Goal: Task Accomplishment & Management: Manage account settings

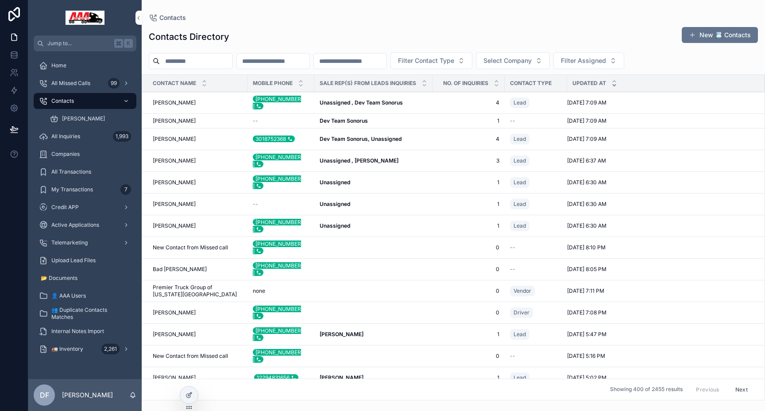
click at [67, 119] on span "[PERSON_NAME]" at bounding box center [83, 118] width 43 height 7
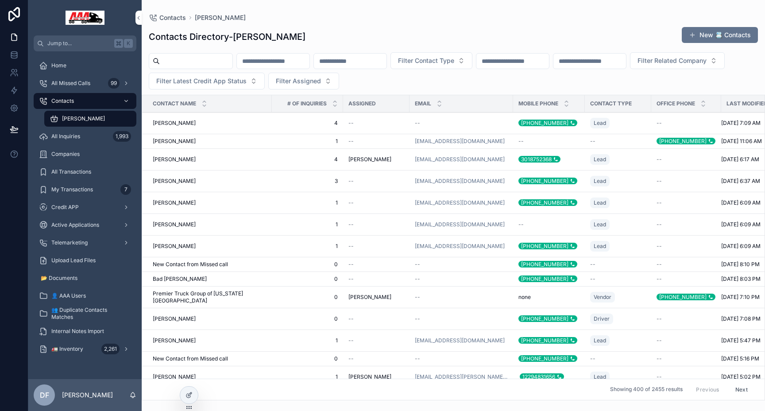
click at [69, 96] on div "Contacts" at bounding box center [85, 101] width 92 height 14
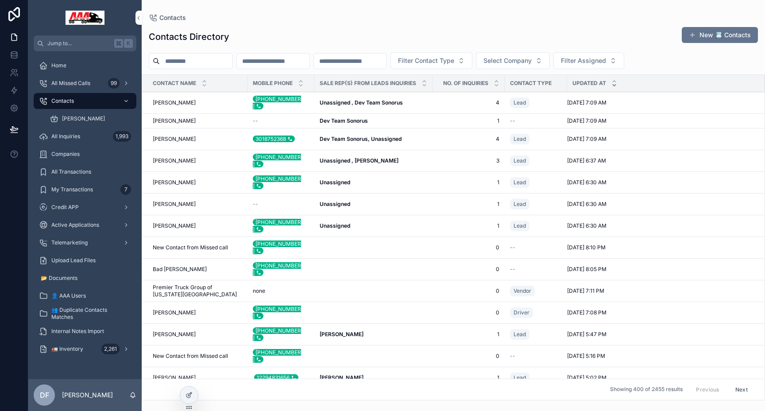
click at [606, 59] on span "Filter Assigned" at bounding box center [583, 60] width 45 height 9
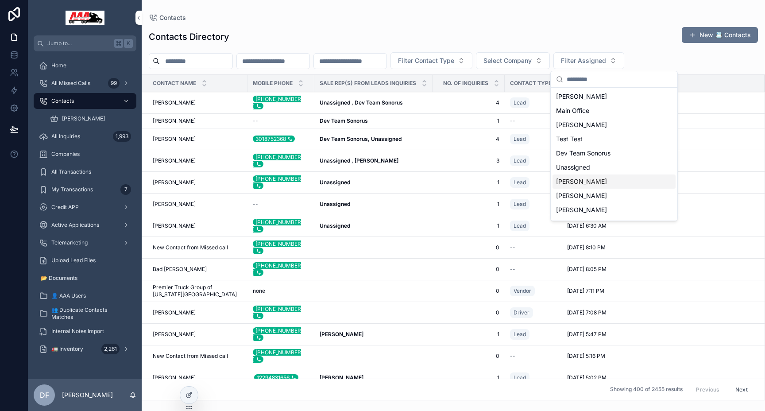
click at [593, 180] on div "[PERSON_NAME]" at bounding box center [613, 181] width 123 height 14
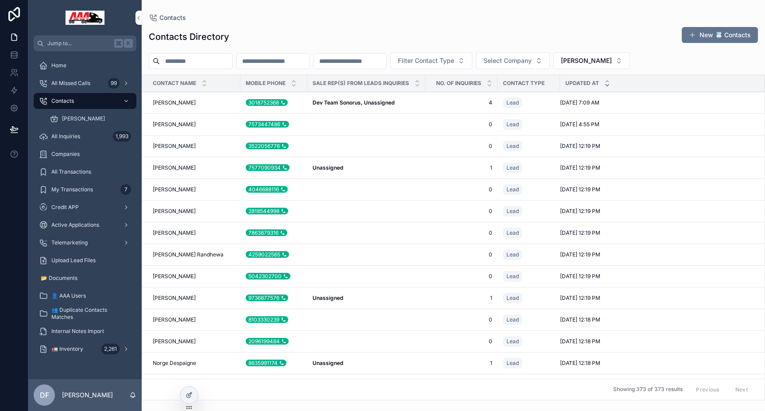
click at [606, 61] on span "[PERSON_NAME]" at bounding box center [586, 60] width 51 height 9
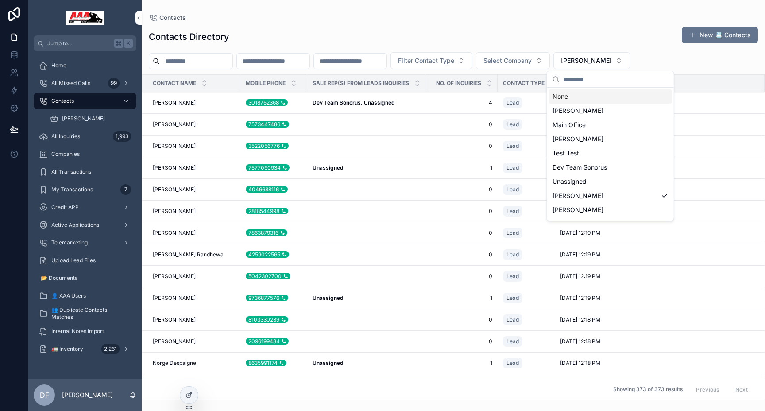
click at [575, 96] on div "None" at bounding box center [610, 96] width 123 height 14
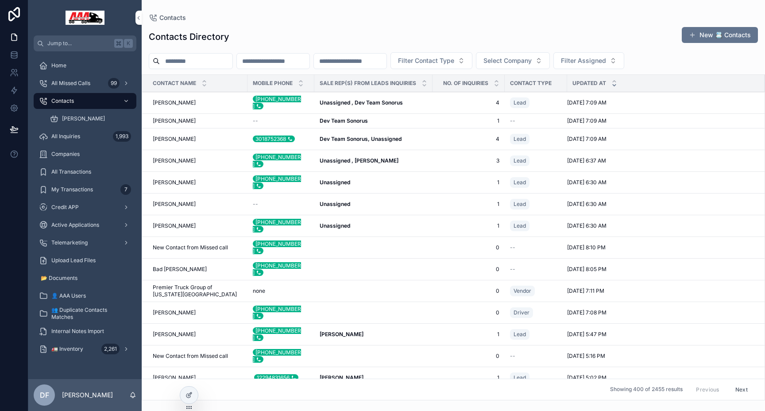
click at [334, 259] on td "scrollable content" at bounding box center [373, 269] width 118 height 22
click at [179, 266] on div "Bad [PERSON_NAME] [PERSON_NAME]" at bounding box center [197, 269] width 89 height 7
click at [323, 259] on td "scrollable content" at bounding box center [373, 269] width 118 height 22
click at [163, 266] on span "Bad [PERSON_NAME]" at bounding box center [180, 269] width 54 height 7
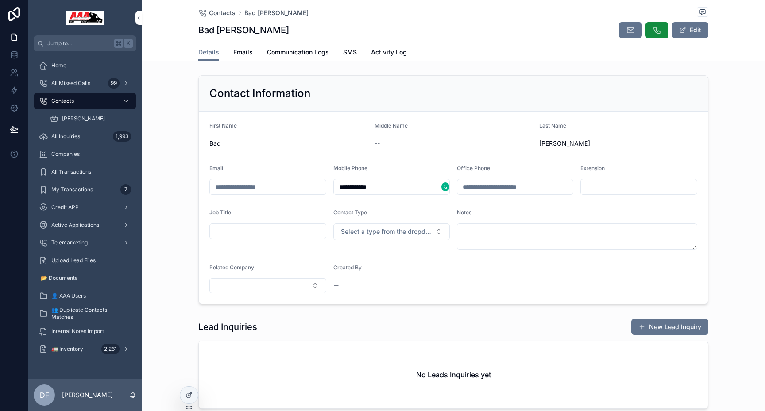
click at [671, 323] on button "New Lead Inquiry" at bounding box center [669, 327] width 77 height 16
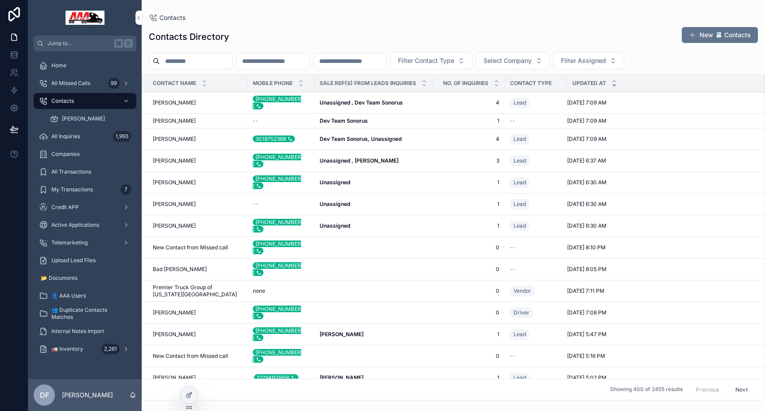
click at [195, 58] on input "scrollable content" at bounding box center [196, 61] width 73 height 12
click at [736, 35] on button "New 📇 Contacts" at bounding box center [720, 35] width 76 height 16
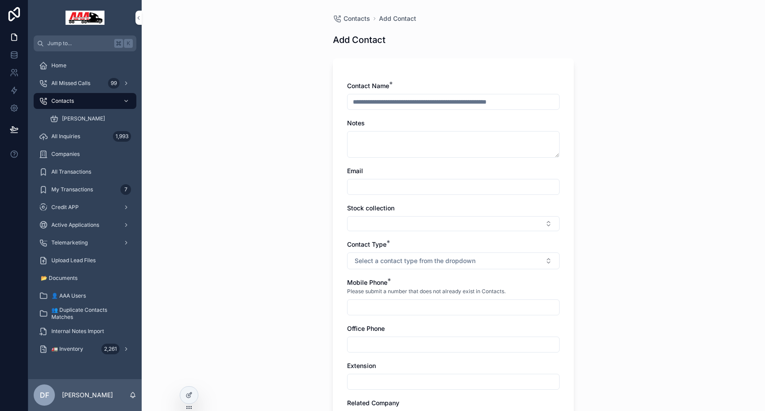
click at [66, 98] on span "Contacts" at bounding box center [62, 100] width 23 height 7
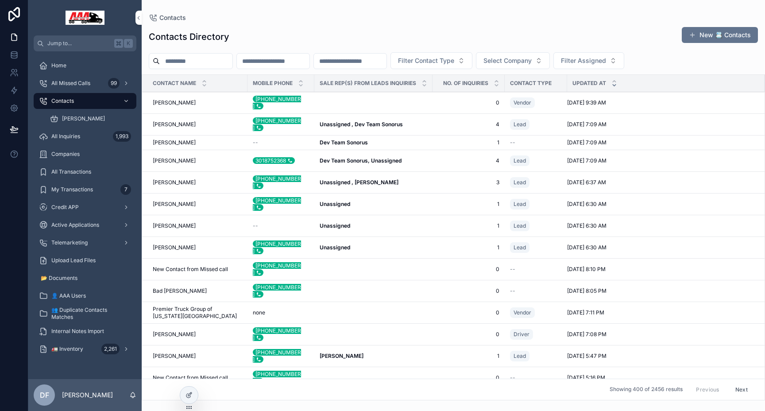
click at [173, 103] on span "Kevin Powell" at bounding box center [174, 102] width 43 height 7
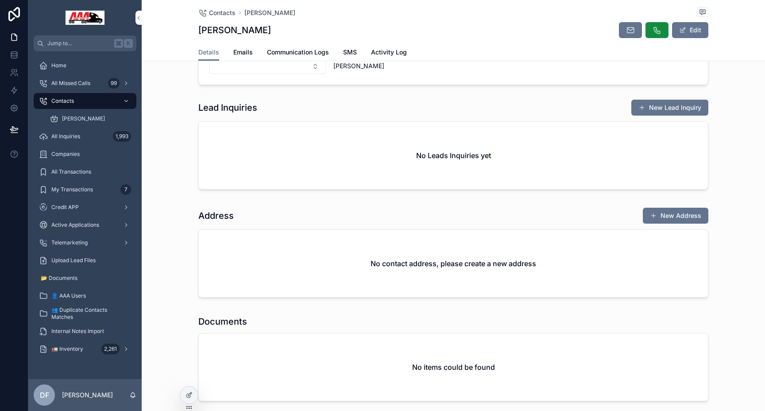
scroll to position [470, 0]
click at [187, 397] on icon at bounding box center [188, 395] width 4 height 4
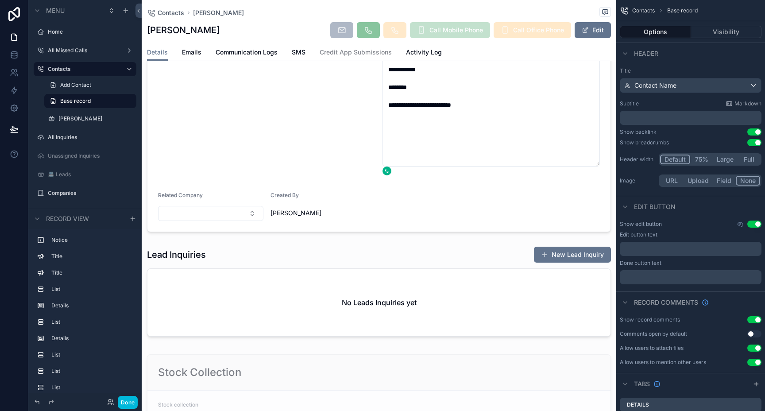
click at [528, 267] on div "scrollable content" at bounding box center [379, 293] width 474 height 101
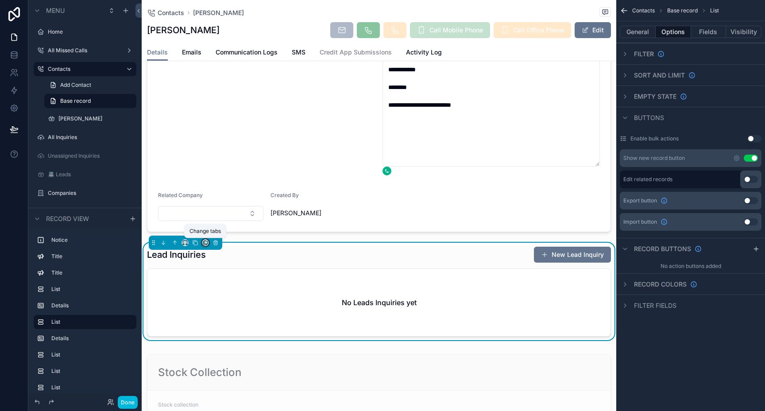
click at [207, 243] on icon "scrollable content" at bounding box center [206, 242] width 4 height 4
click at [465, 208] on div "scrollable content" at bounding box center [382, 205] width 765 height 411
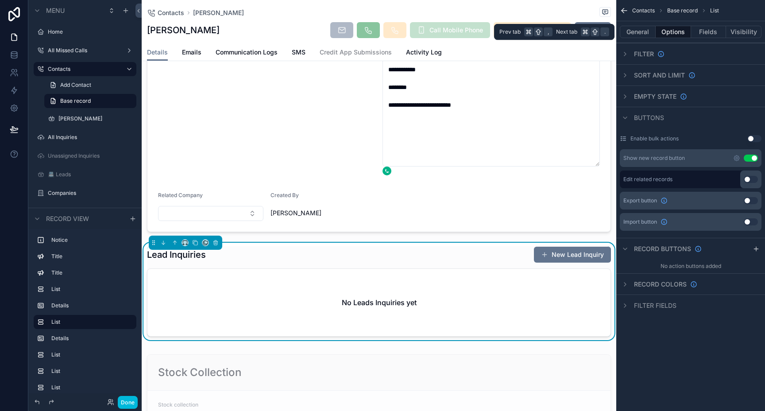
click at [706, 34] on button "Fields" at bounding box center [708, 32] width 35 height 12
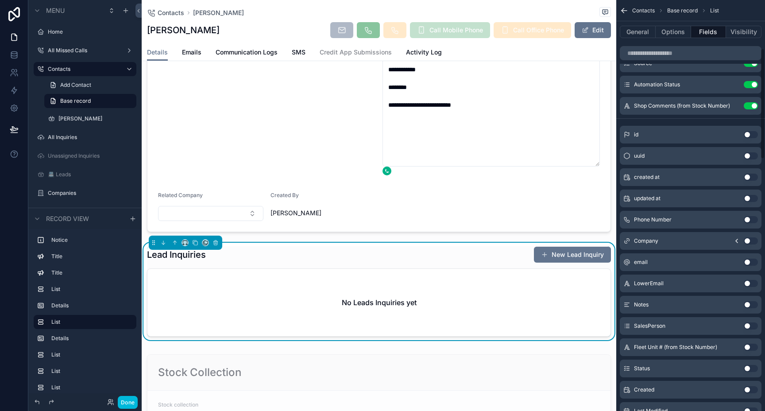
scroll to position [0, 0]
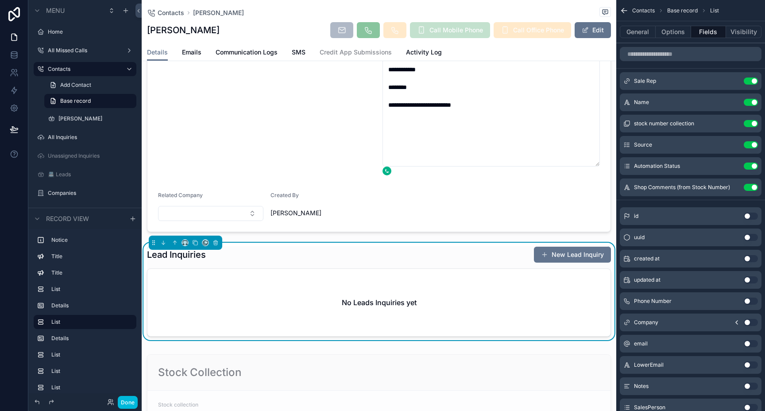
click at [742, 35] on button "Visibility" at bounding box center [743, 32] width 35 height 12
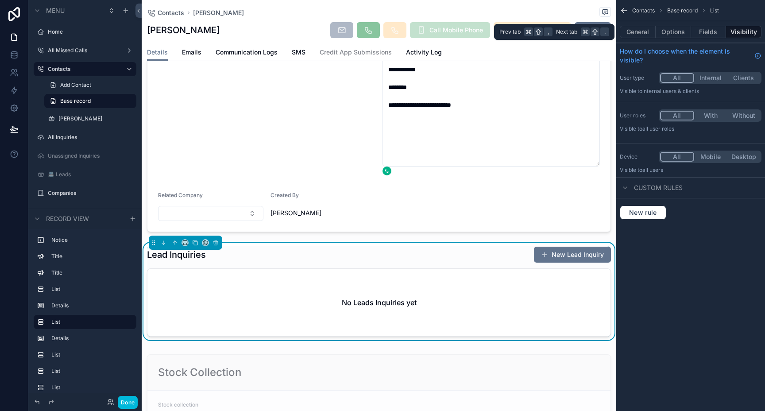
click at [715, 35] on button "Fields" at bounding box center [708, 32] width 35 height 12
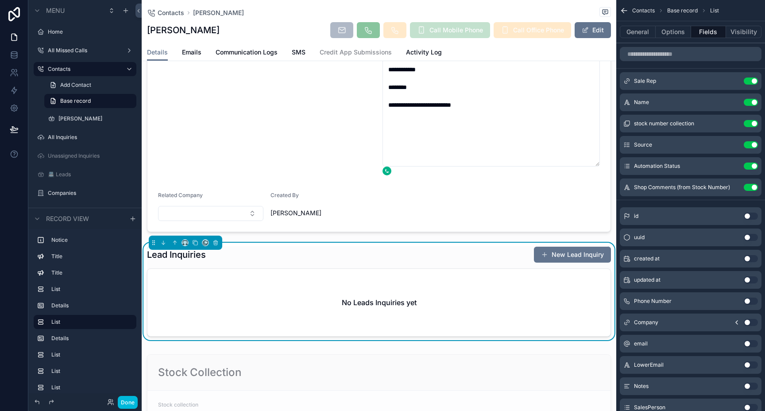
click at [745, 35] on button "Visibility" at bounding box center [743, 32] width 35 height 12
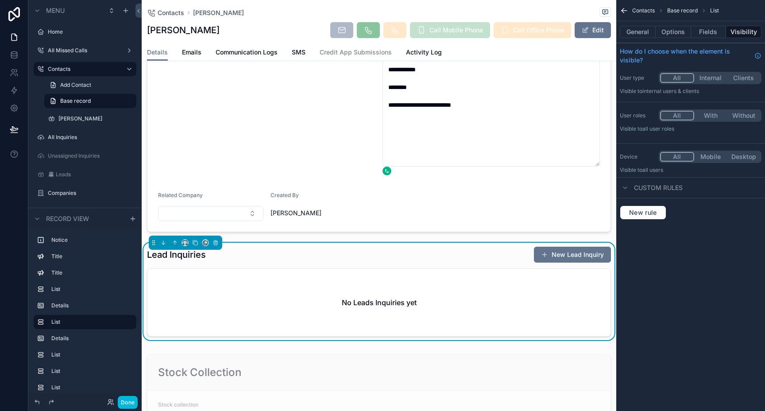
click at [743, 79] on button "Clients" at bounding box center [743, 78] width 33 height 10
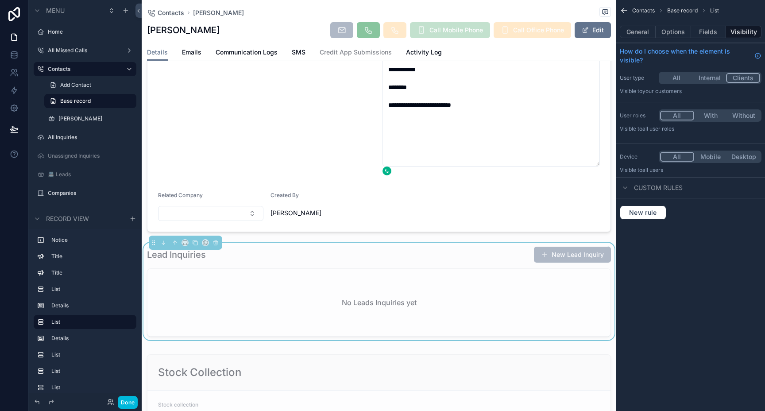
click at [686, 79] on button "All" at bounding box center [676, 78] width 33 height 10
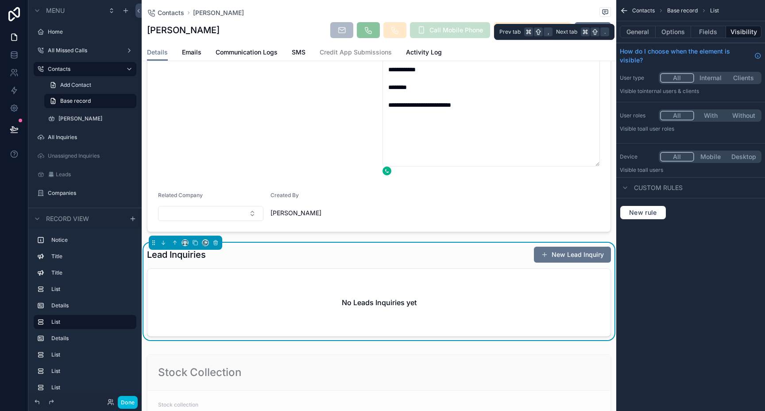
click at [705, 33] on button "Fields" at bounding box center [708, 32] width 35 height 12
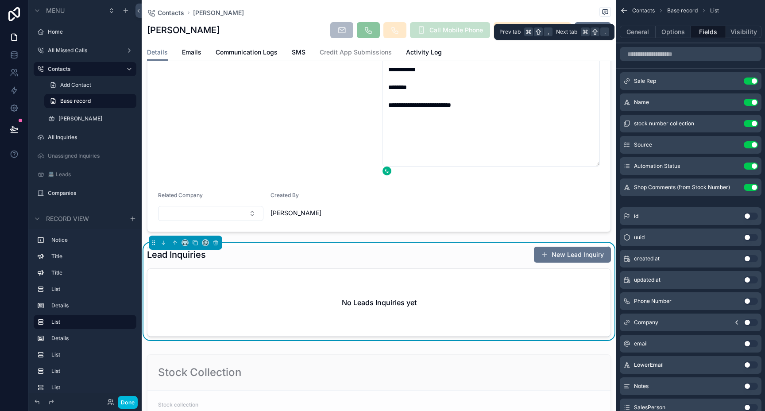
click at [674, 34] on button "Options" at bounding box center [672, 32] width 35 height 12
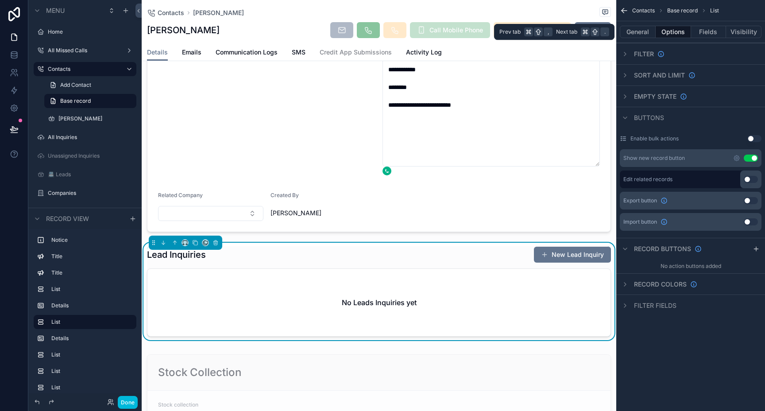
click at [643, 34] on button "General" at bounding box center [638, 32] width 36 height 12
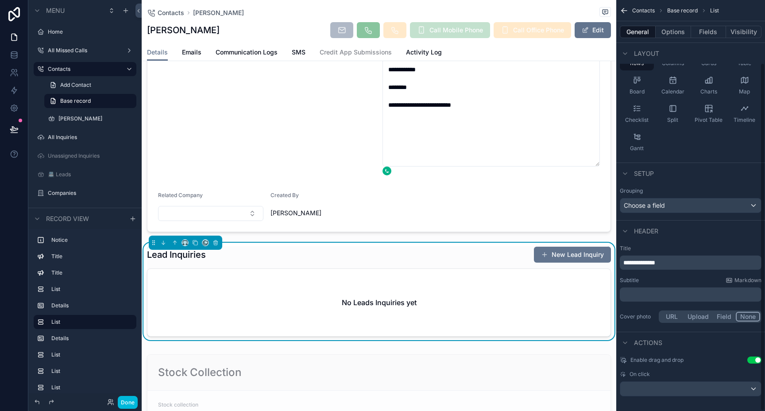
scroll to position [74, 0]
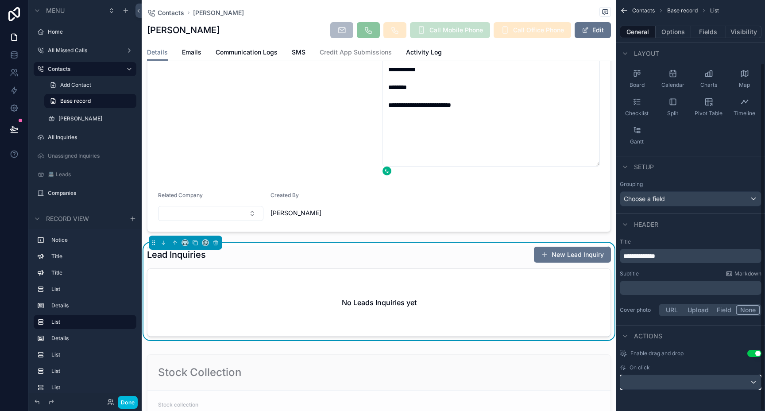
click at [751, 382] on div "scrollable content" at bounding box center [690, 382] width 141 height 14
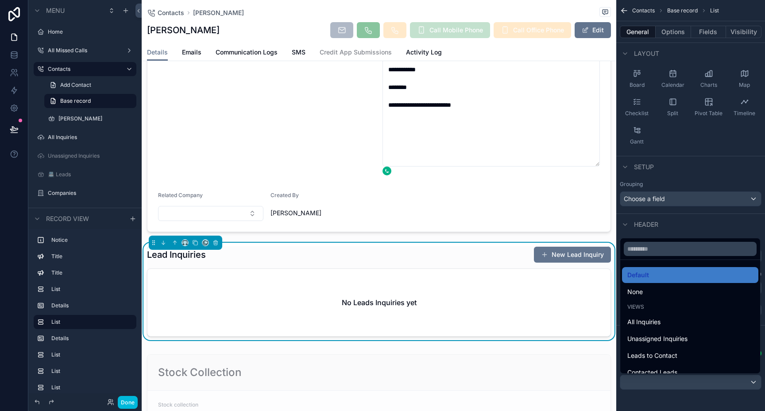
click at [751, 382] on div "scrollable content" at bounding box center [382, 205] width 765 height 411
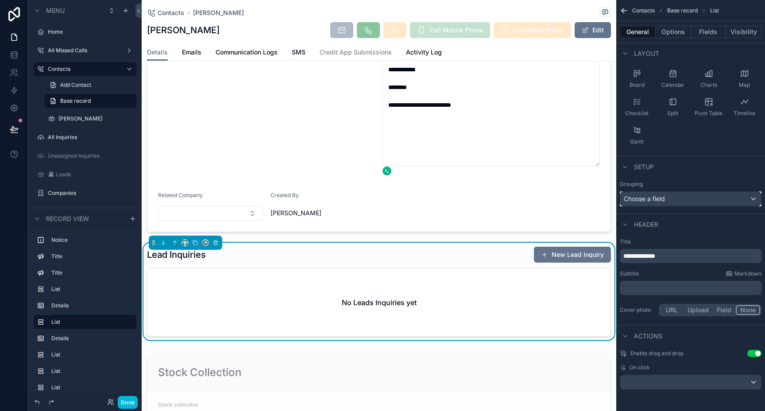
click at [727, 200] on div "Choose a field" at bounding box center [690, 199] width 141 height 14
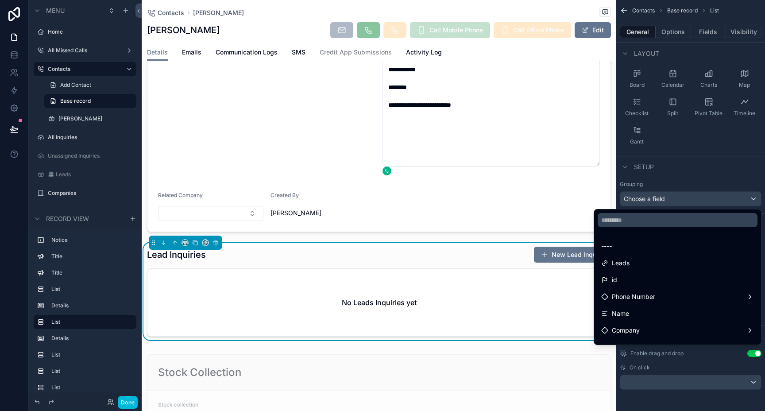
click at [727, 200] on div "scrollable content" at bounding box center [382, 205] width 765 height 411
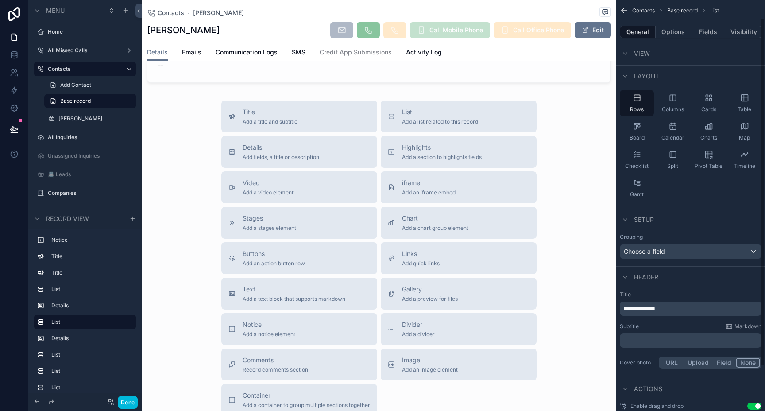
scroll to position [22, 0]
click at [626, 216] on icon "scrollable content" at bounding box center [624, 219] width 7 height 7
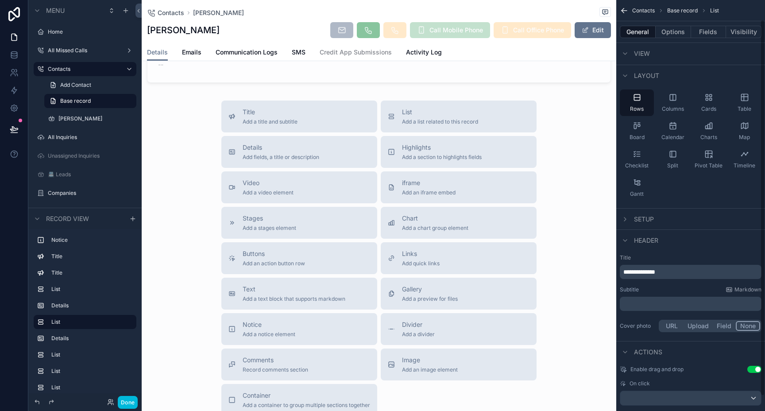
click at [626, 216] on icon "scrollable content" at bounding box center [624, 219] width 7 height 7
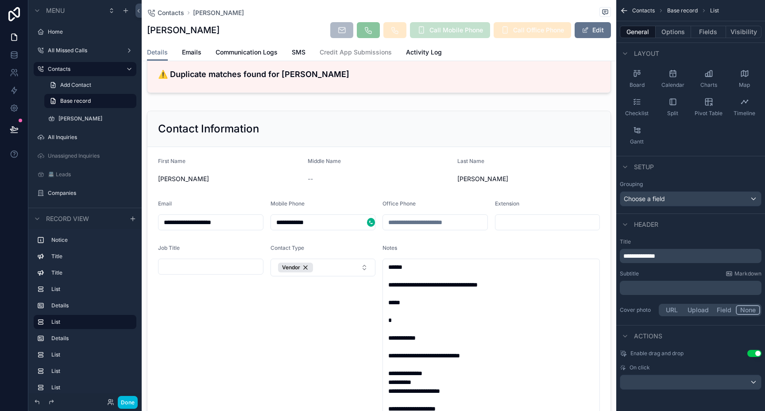
scroll to position [0, 0]
